Goal: Find contact information: Find contact information

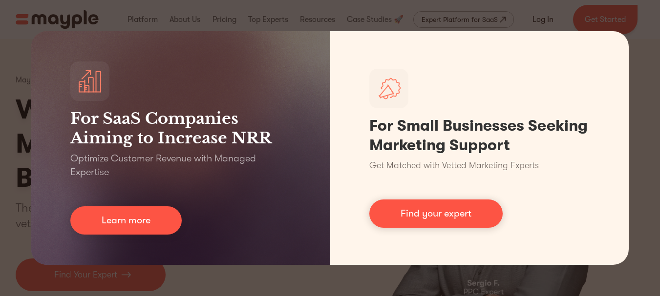
click at [426, 11] on div "For SaaS Companies Aiming to Increase NRR Optimize Customer Revenue with Manage…" at bounding box center [330, 148] width 660 height 296
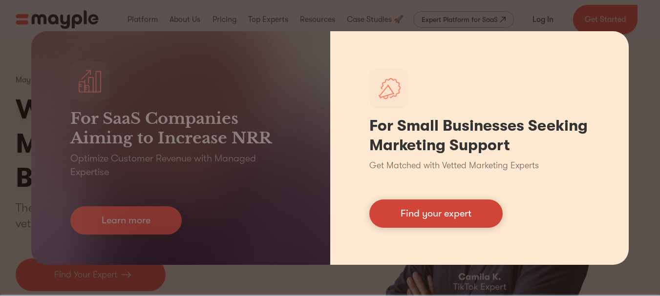
click at [404, 217] on link "Find your expert" at bounding box center [435, 214] width 133 height 28
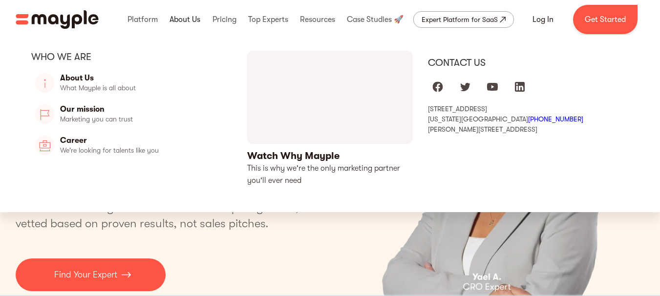
click at [185, 23] on link at bounding box center [185, 19] width 36 height 31
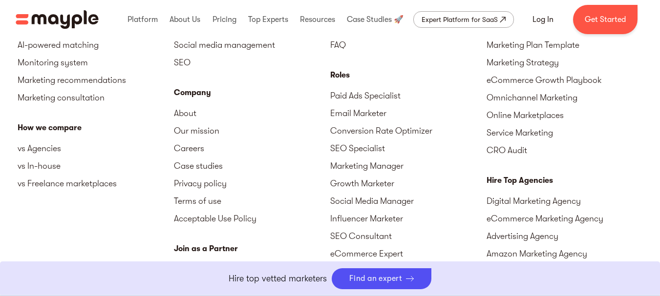
scroll to position [3044, 0]
click at [632, 107] on link "Online Marketplaces" at bounding box center [564, 116] width 156 height 18
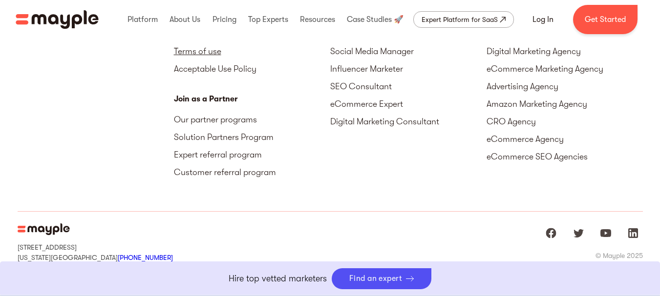
scroll to position [3197, 0]
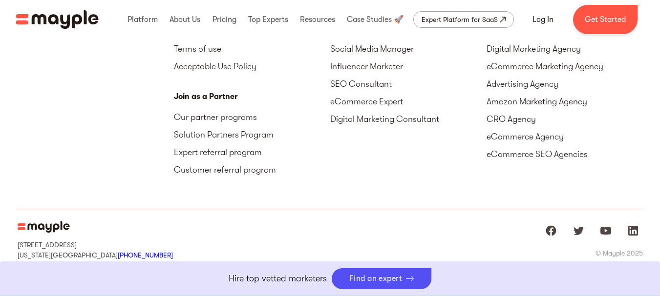
click at [561, 221] on div at bounding box center [592, 231] width 102 height 20
click at [551, 225] on img "Mayple at Facebook" at bounding box center [551, 231] width 12 height 12
click at [497, 235] on div "[STREET_ADDRESS][US_STATE] +1 929-335-[STREET_ADDRESS][PERSON_NAME] © Mayple 20…" at bounding box center [330, 246] width 625 height 72
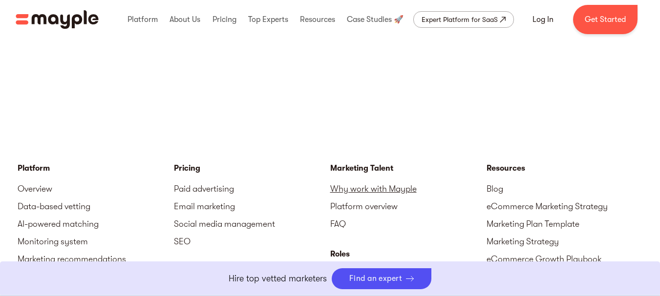
scroll to position [2863, 0]
